Goal: Navigation & Orientation: Find specific page/section

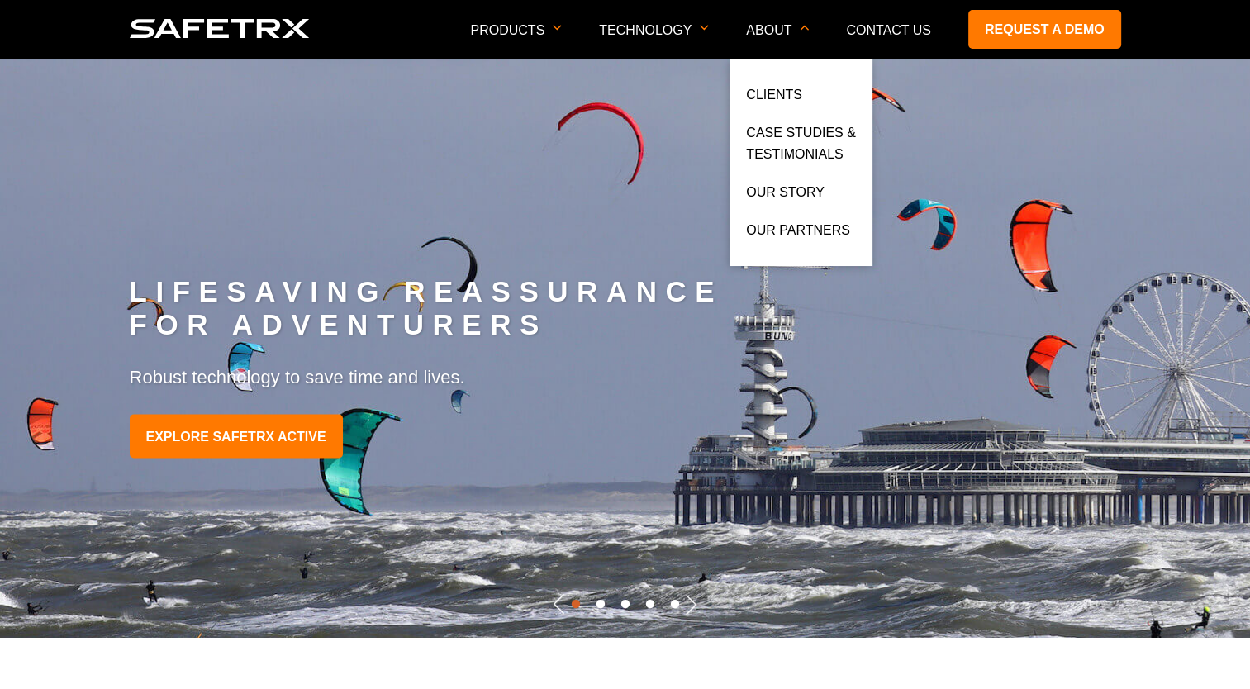
click at [783, 21] on li "About Clients Case Studies & Testimonials Our Story Our Partners" at bounding box center [777, 30] width 63 height 58
click at [809, 227] on link "Our Partners" at bounding box center [798, 235] width 104 height 30
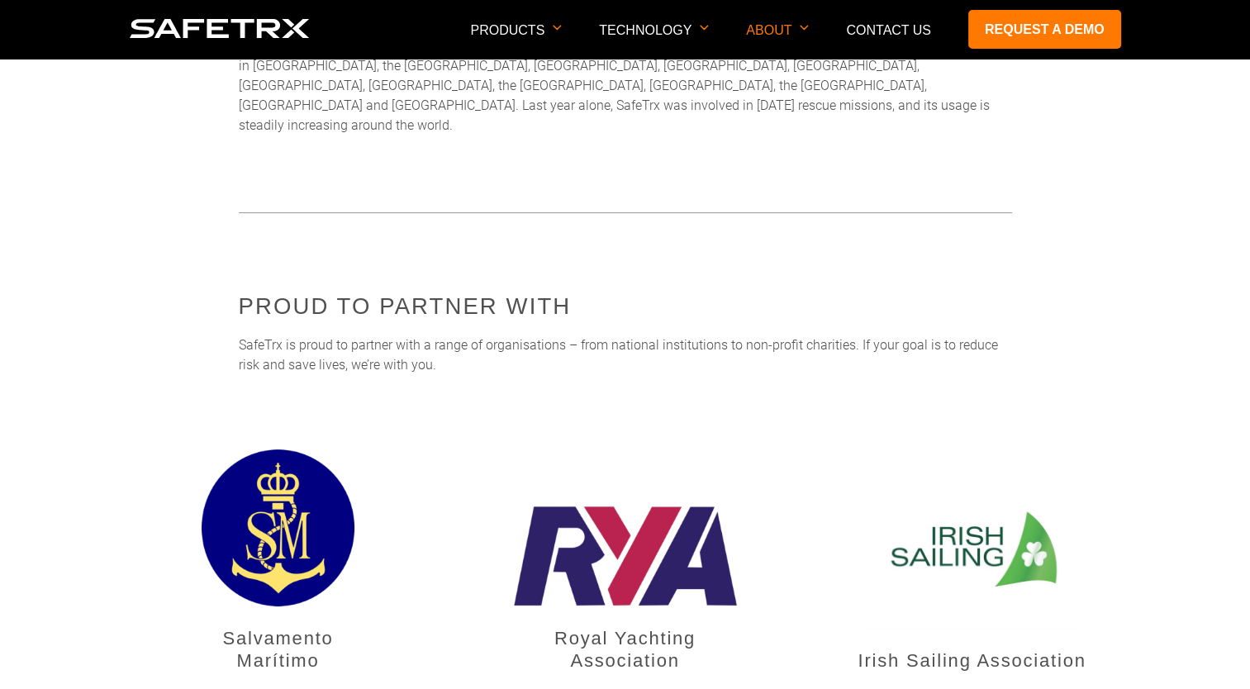
scroll to position [409, 0]
